Goal: Navigation & Orientation: Find specific page/section

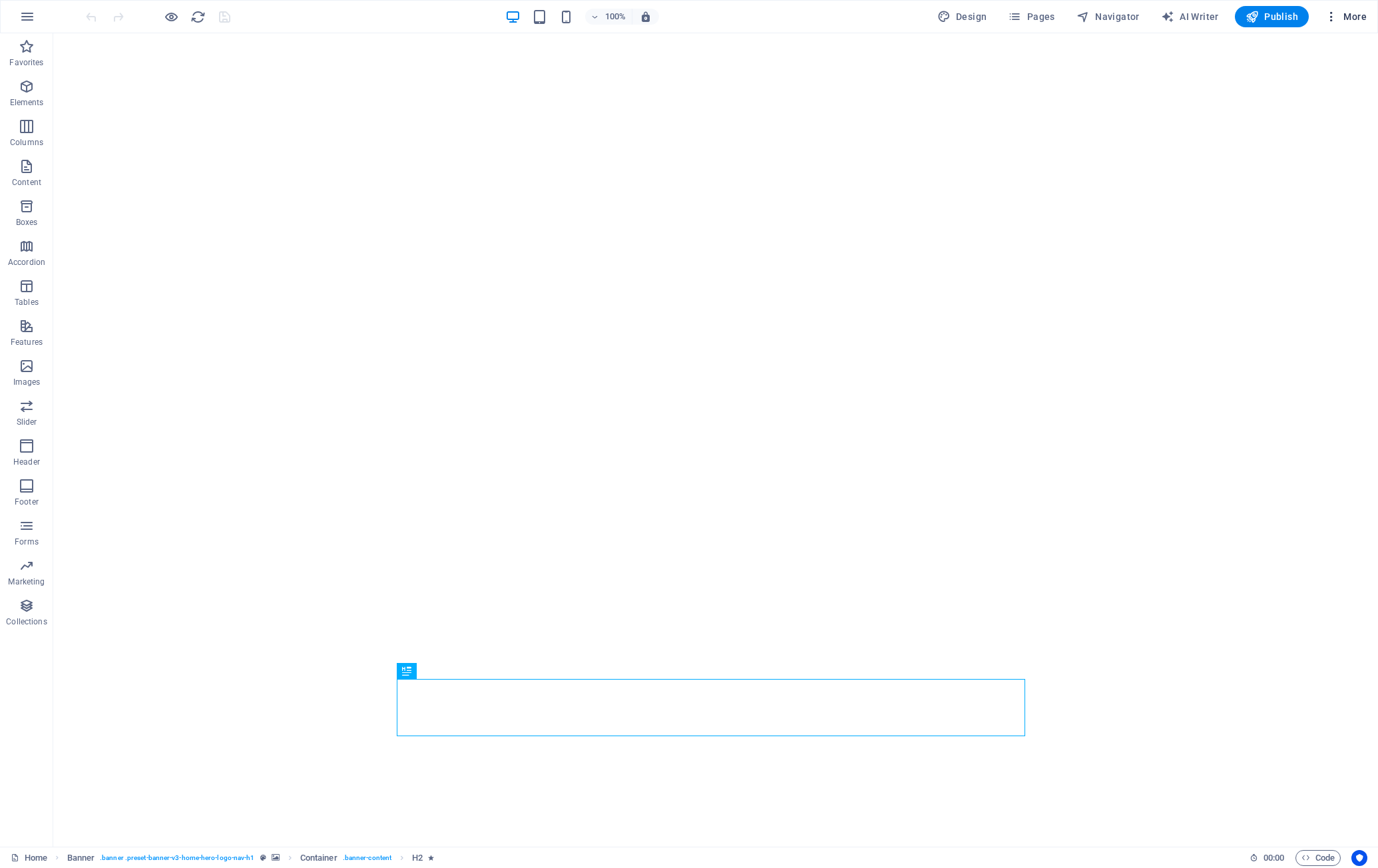
click at [1337, 17] on icon "button" at bounding box center [1331, 17] width 13 height 13
click at [30, 13] on div at bounding box center [689, 434] width 1378 height 868
click at [29, 22] on icon "button" at bounding box center [27, 17] width 16 height 16
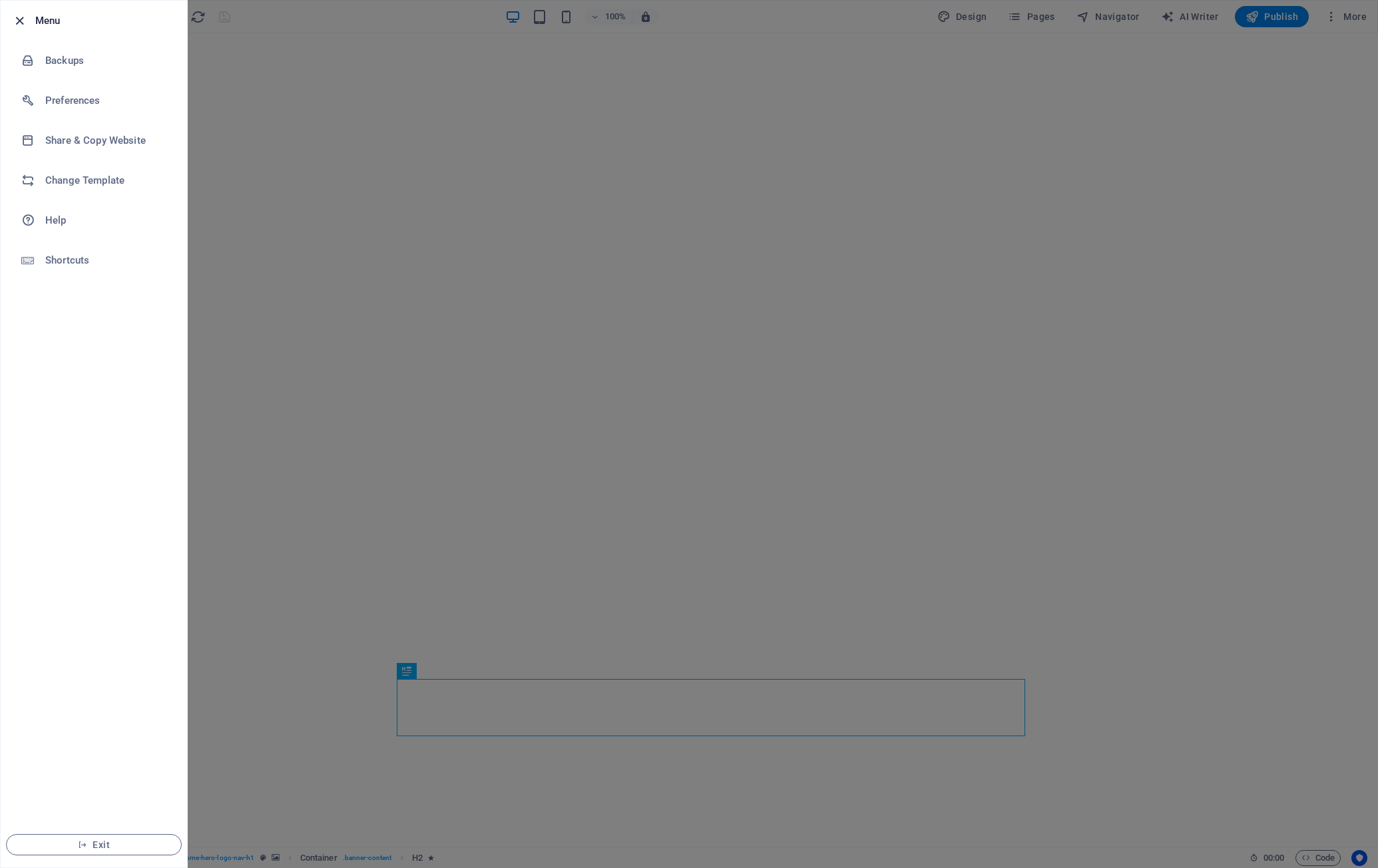
click at [21, 19] on icon "button" at bounding box center [19, 21] width 15 height 15
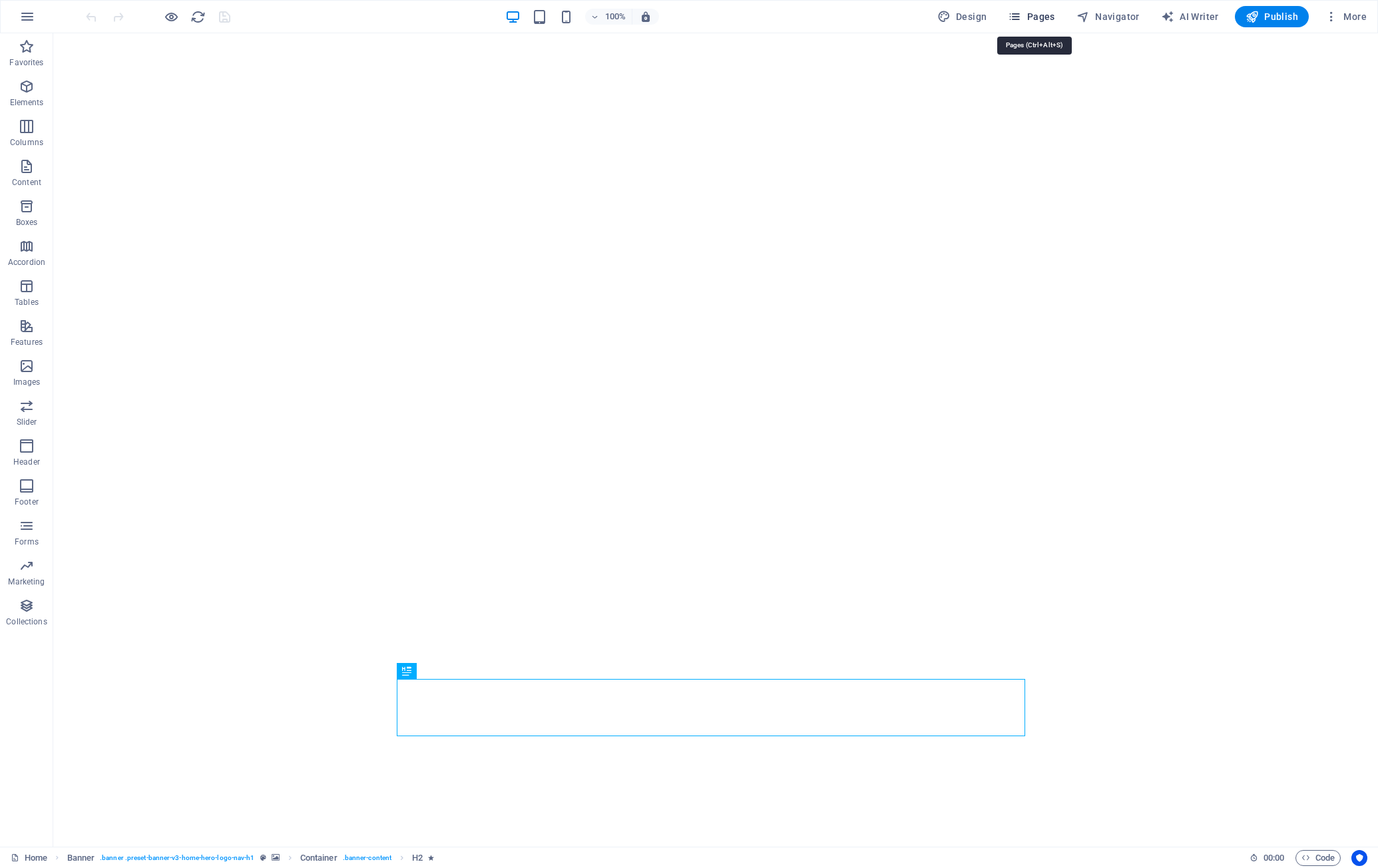
click at [1031, 14] on span "Pages" at bounding box center [1031, 17] width 47 height 13
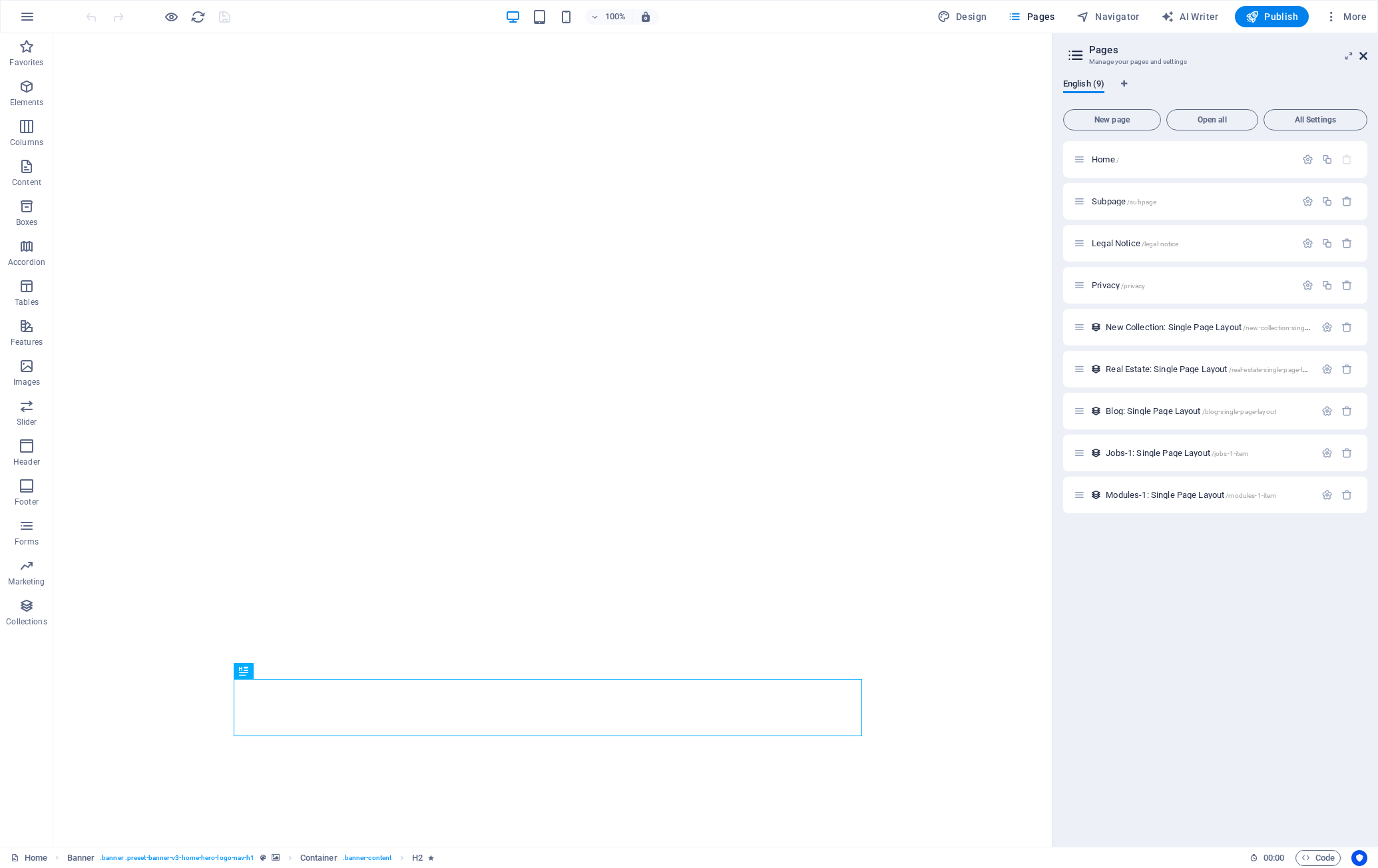
click at [1362, 56] on icon at bounding box center [1364, 55] width 8 height 10
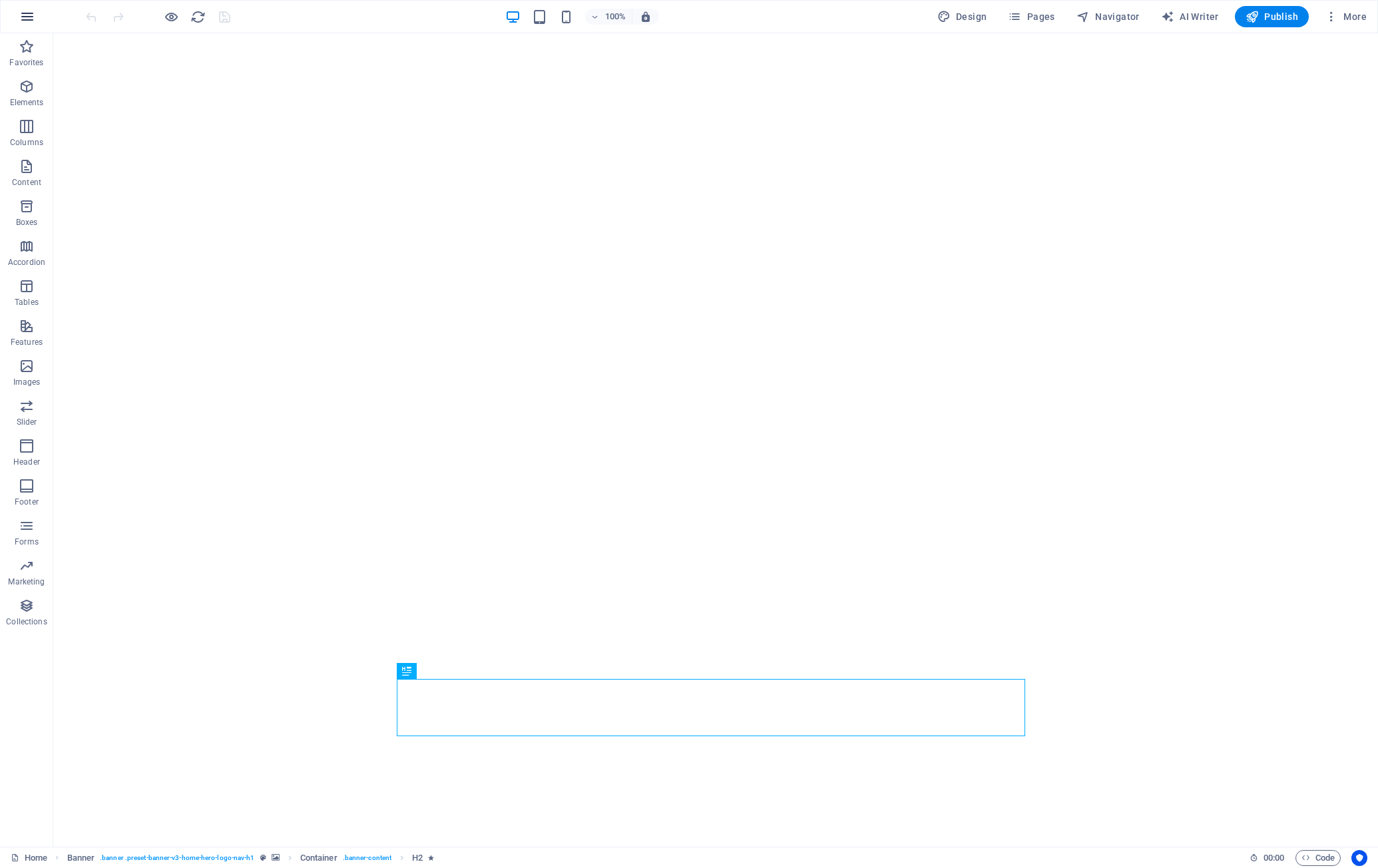
click at [28, 24] on icon "button" at bounding box center [27, 17] width 16 height 16
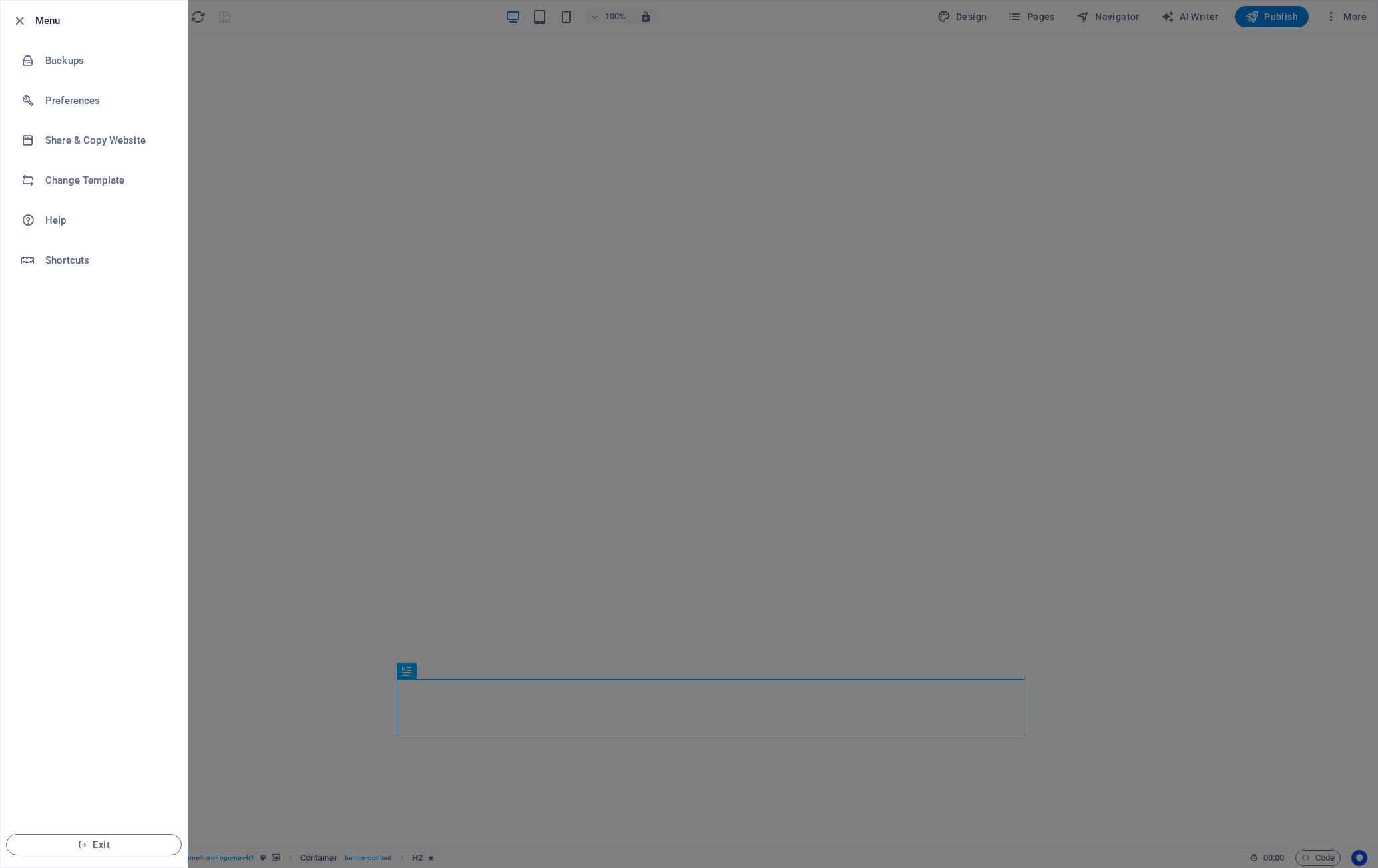
click at [44, 21] on h6 "Menu" at bounding box center [106, 21] width 141 height 16
click at [19, 22] on icon "button" at bounding box center [19, 21] width 15 height 15
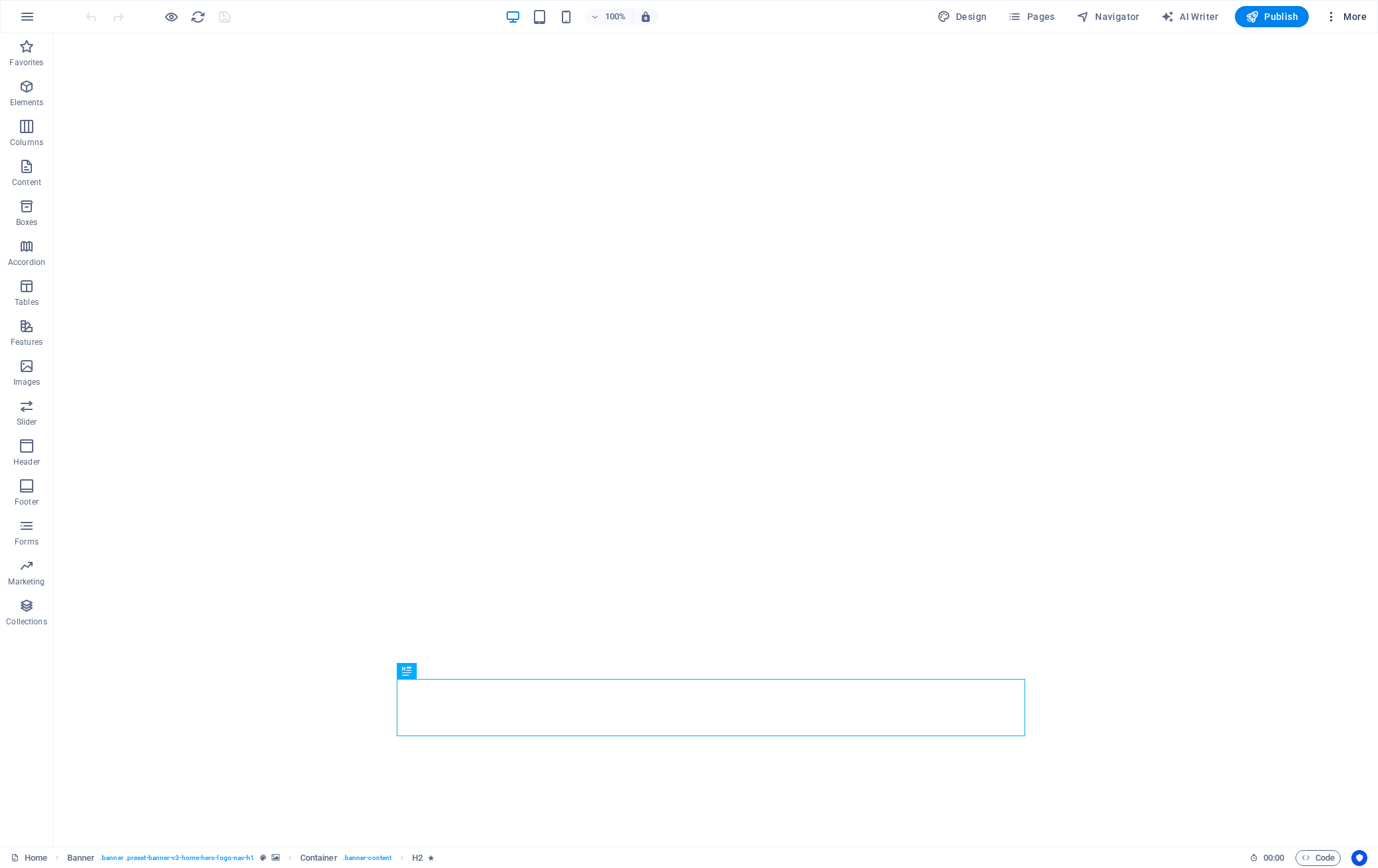
click at [1331, 13] on icon "button" at bounding box center [1331, 17] width 13 height 13
click at [1304, 49] on h6 "Website Settings" at bounding box center [1318, 51] width 79 height 16
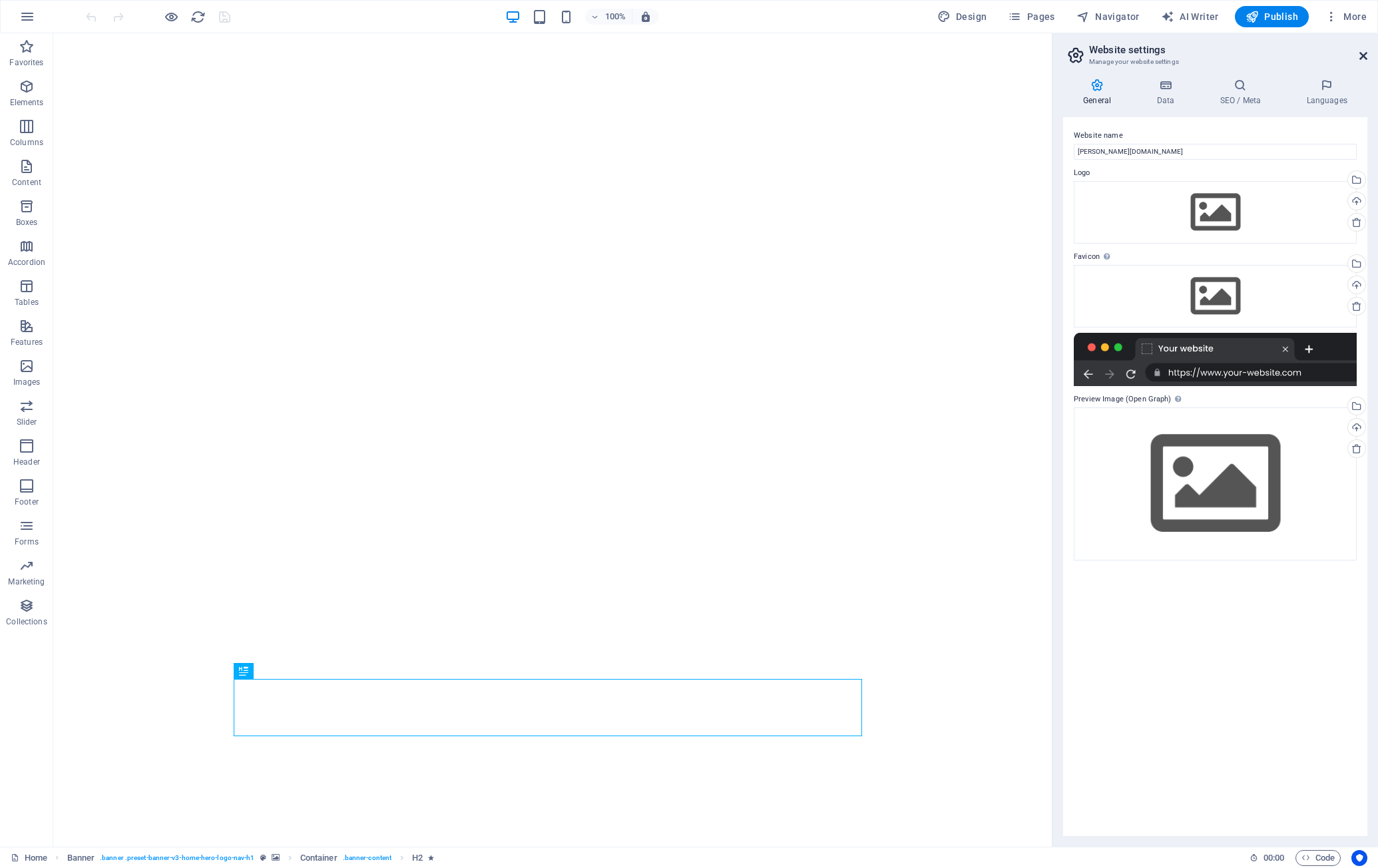
click at [1364, 56] on icon at bounding box center [1364, 55] width 8 height 10
